Goal: Use online tool/utility: Utilize a website feature to perform a specific function

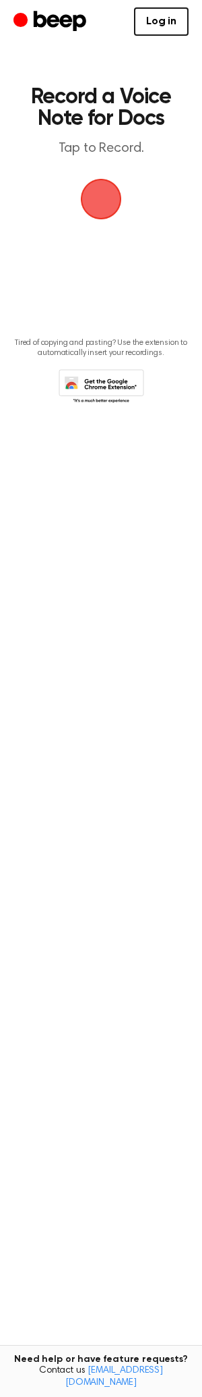
click at [103, 210] on span "button" at bounding box center [101, 199] width 70 height 70
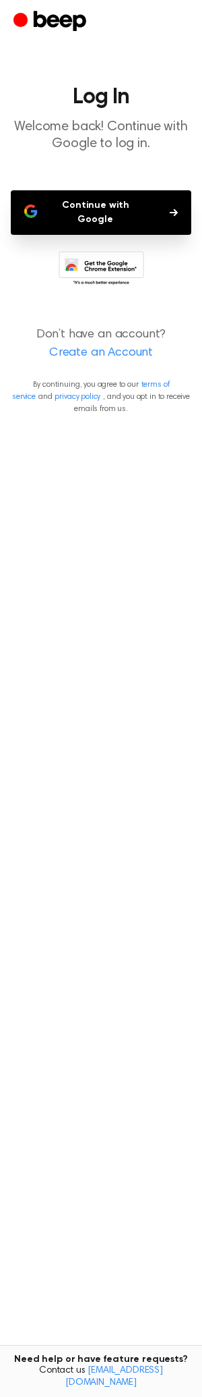
click at [108, 211] on button "Continue with Google" at bounding box center [101, 212] width 181 height 45
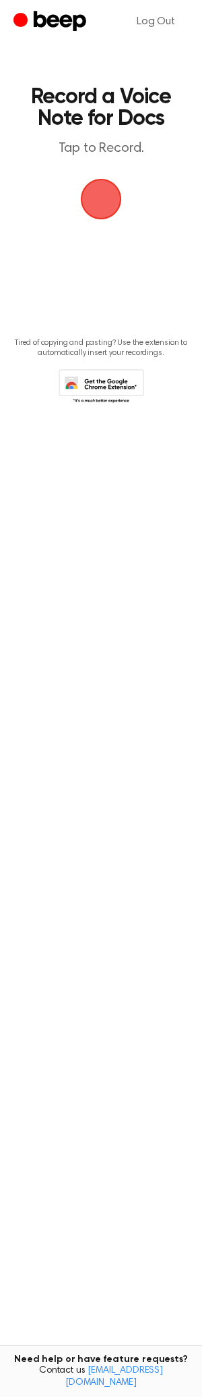
click at [103, 193] on span "button" at bounding box center [100, 198] width 75 height 75
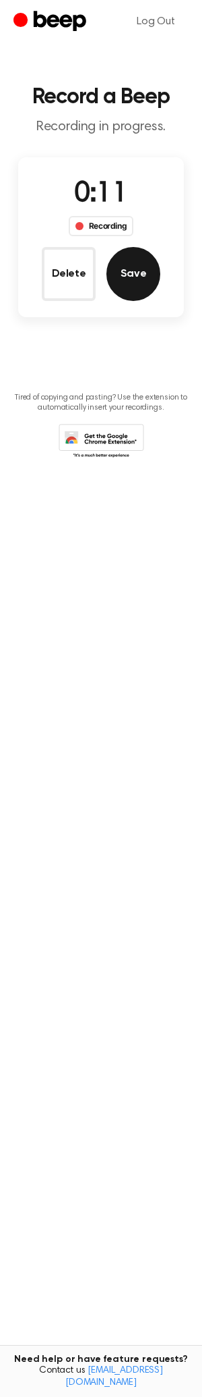
click at [119, 283] on button "Save" at bounding box center [134, 274] width 54 height 54
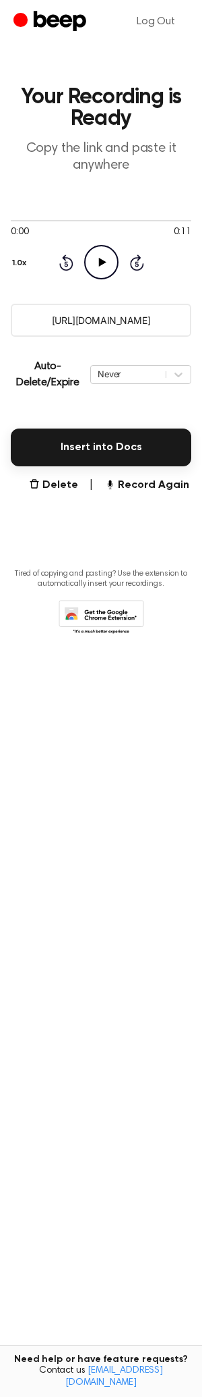
click at [94, 267] on icon "Play Audio" at bounding box center [101, 262] width 34 height 34
click at [97, 265] on icon "Pause Audio" at bounding box center [101, 262] width 34 height 34
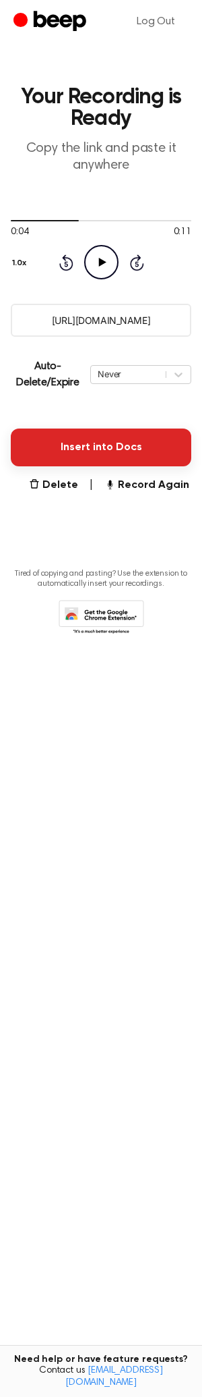
click at [114, 443] on button "Insert into Docs" at bounding box center [101, 448] width 181 height 38
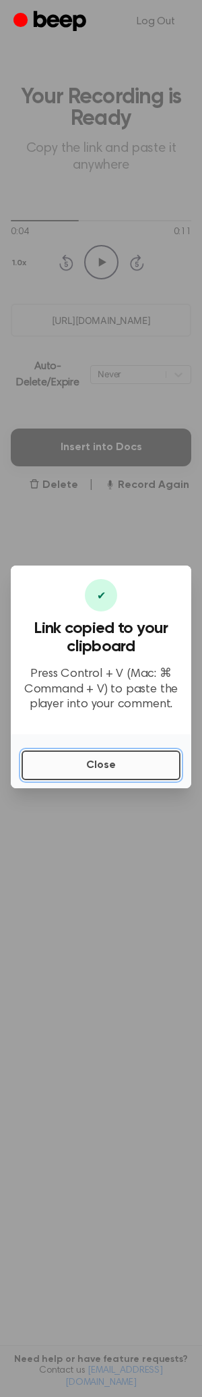
click at [73, 767] on button "Close" at bounding box center [101, 766] width 159 height 30
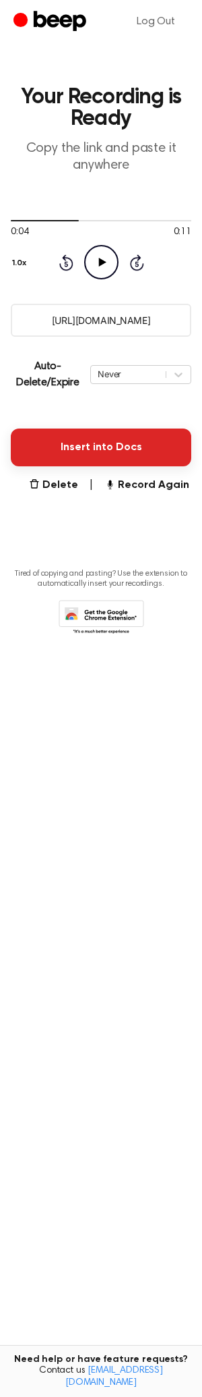
click at [136, 444] on button "Insert into Docs" at bounding box center [101, 448] width 181 height 38
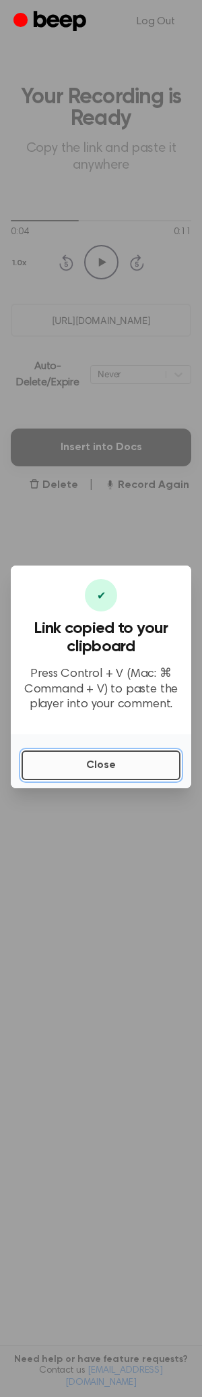
click at [135, 777] on button "Close" at bounding box center [101, 766] width 159 height 30
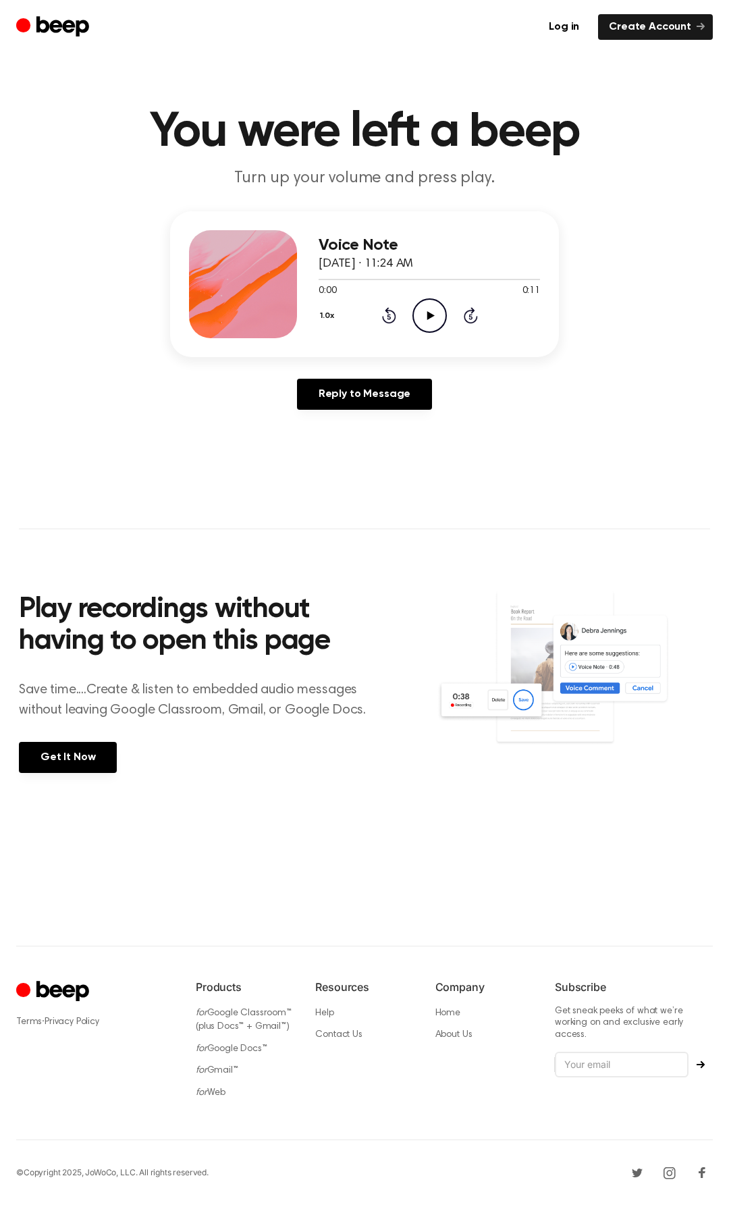
click at [436, 317] on icon "Play Audio" at bounding box center [429, 315] width 34 height 34
click at [424, 318] on icon "Pause Audio" at bounding box center [429, 315] width 34 height 34
